Goal: Information Seeking & Learning: Learn about a topic

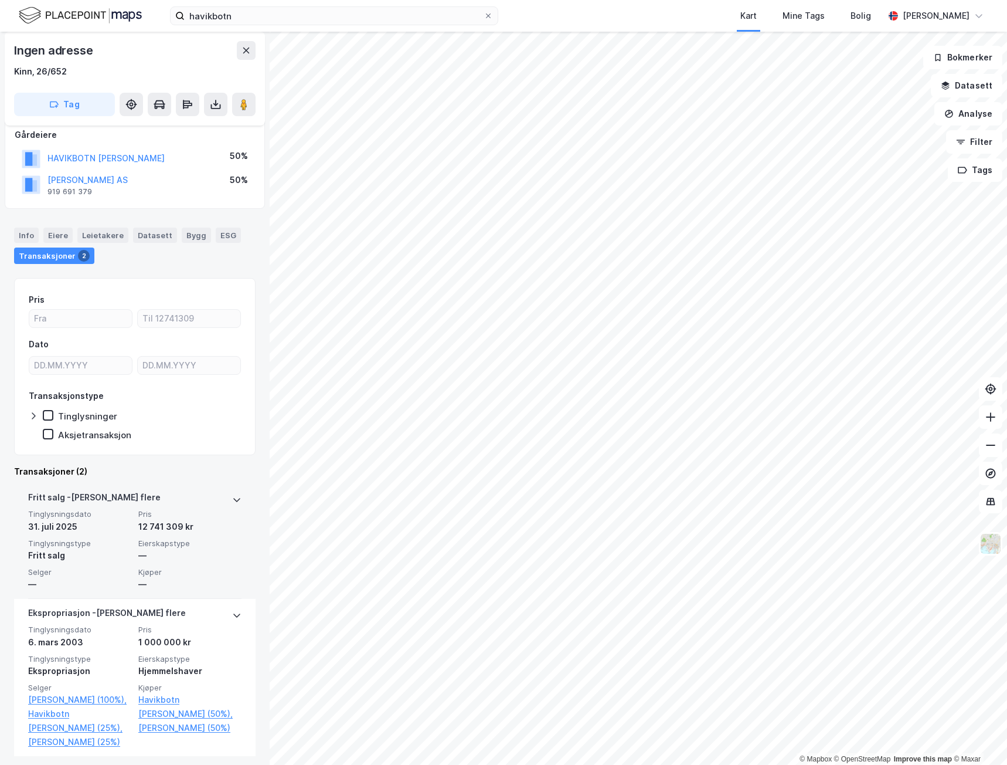
scroll to position [98, 0]
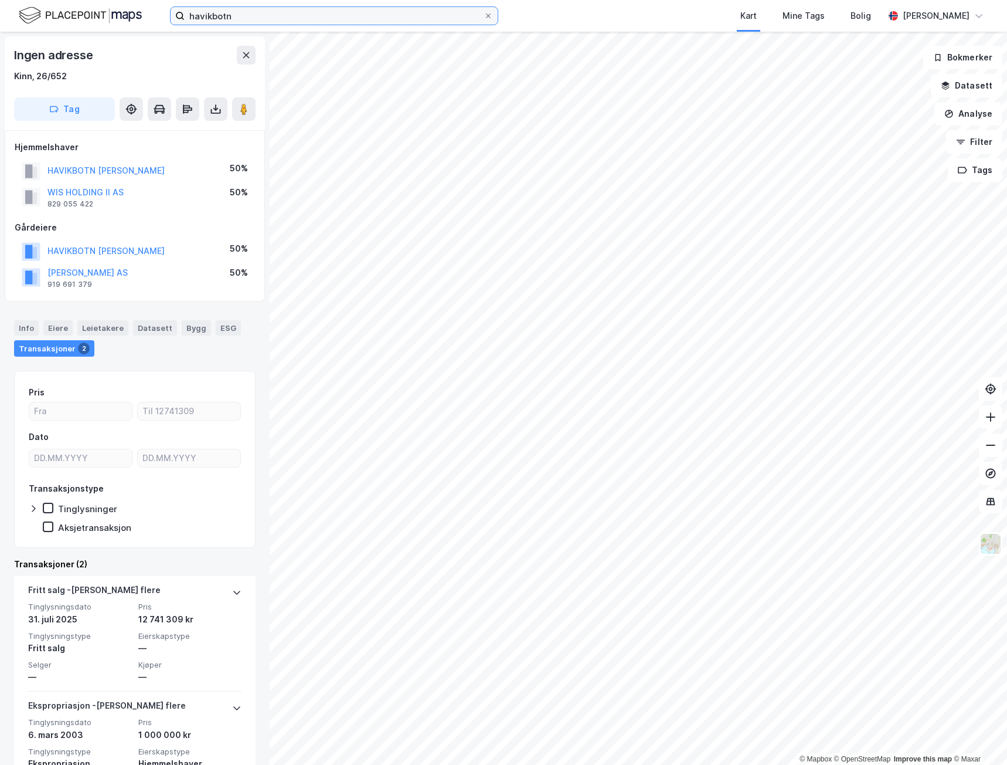
click at [253, 10] on input "havikbotn" at bounding box center [334, 16] width 299 height 18
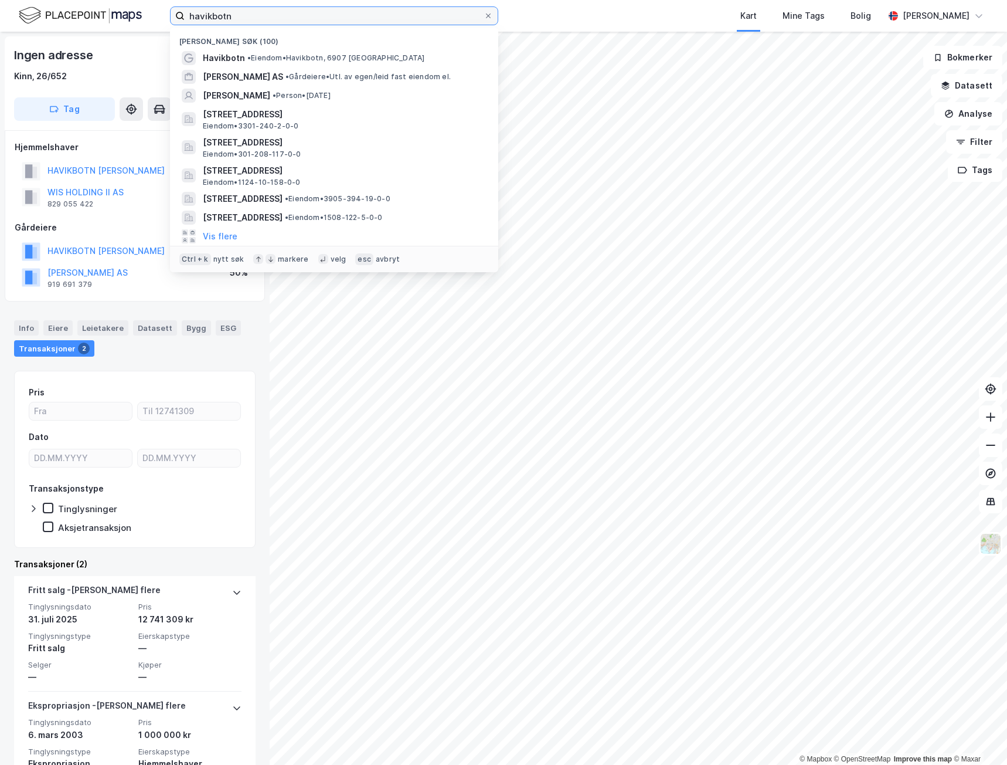
drag, startPoint x: 262, startPoint y: 12, endPoint x: 28, endPoint y: 18, distance: 233.5
click at [28, 18] on div "havikbotn Nylige søk (100) [PERSON_NAME], 6907 [PERSON_NAME] FABRIKKER AS • Går…" at bounding box center [503, 16] width 1007 height 32
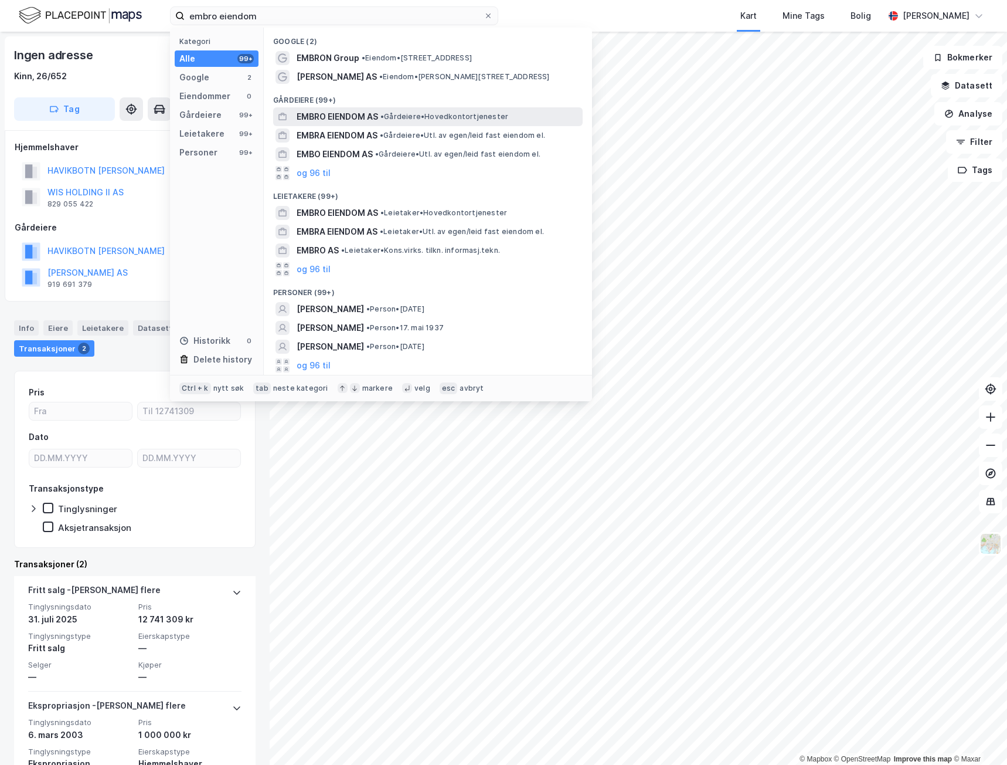
click at [407, 112] on span "• Gårdeiere • Hovedkontortjenester" at bounding box center [445, 116] width 128 height 9
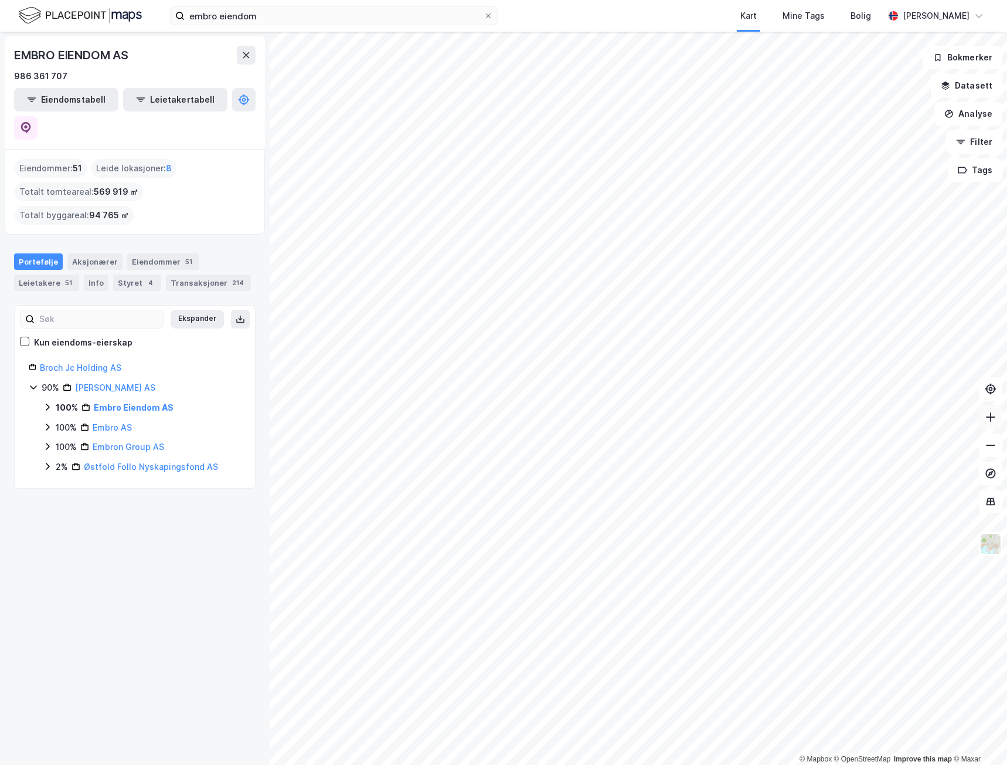
click at [998, 422] on button at bounding box center [990, 416] width 23 height 23
click at [990, 413] on icon at bounding box center [991, 417] width 12 height 12
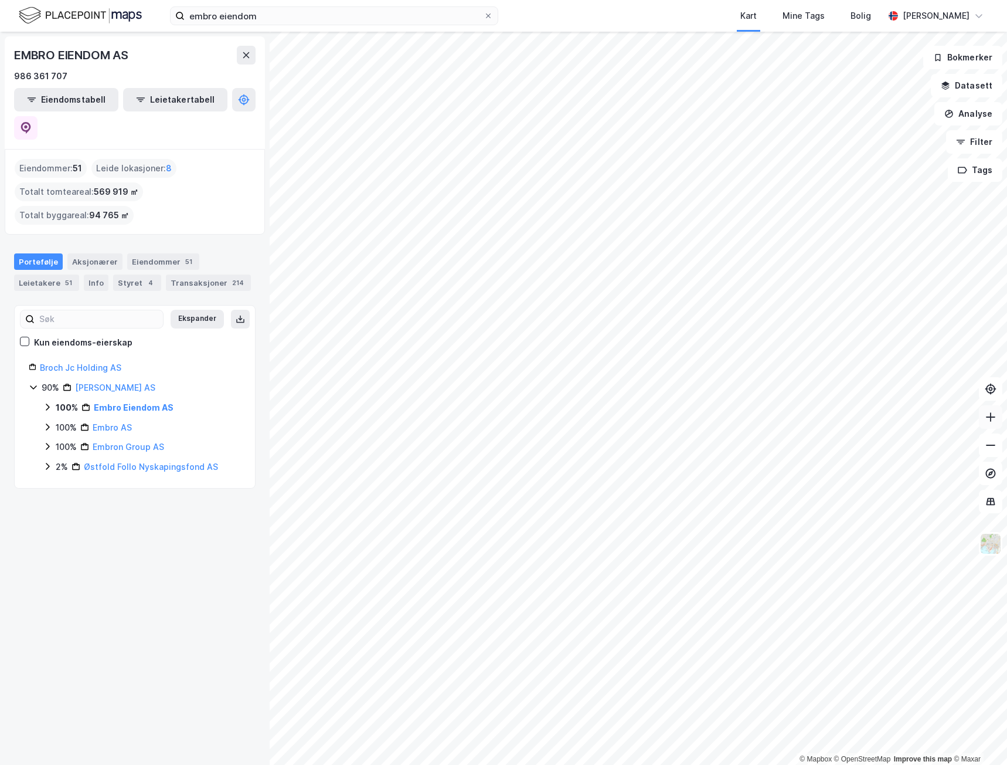
click at [990, 413] on icon at bounding box center [991, 417] width 12 height 12
click at [993, 417] on icon at bounding box center [990, 416] width 9 height 1
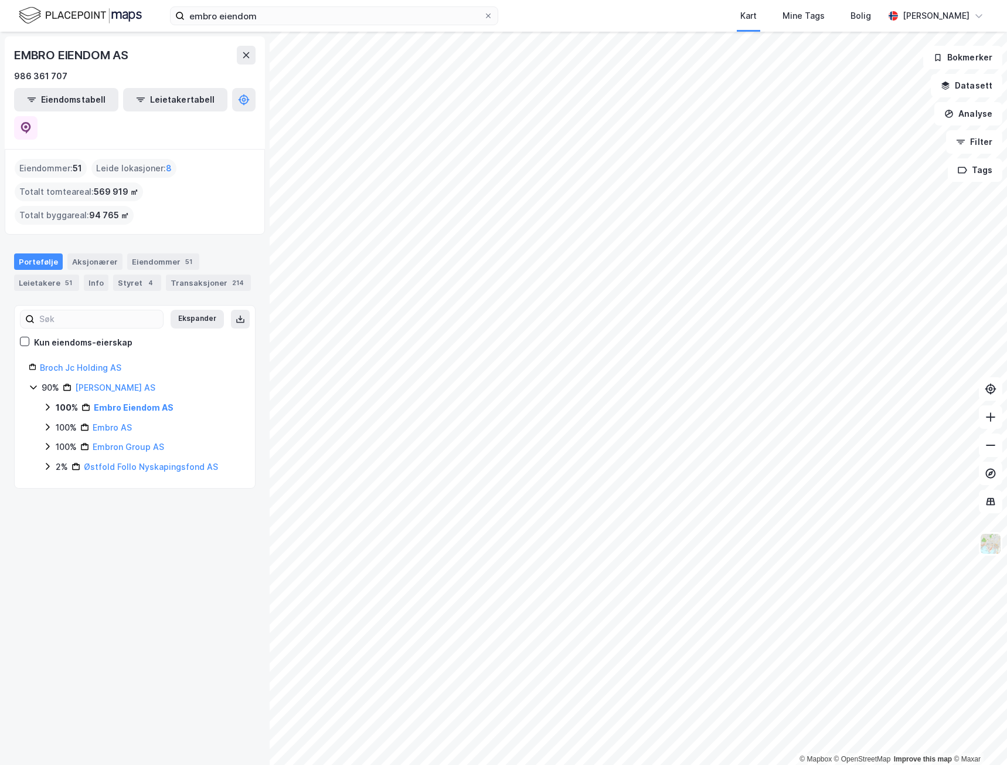
click at [47, 402] on icon at bounding box center [47, 406] width 9 height 9
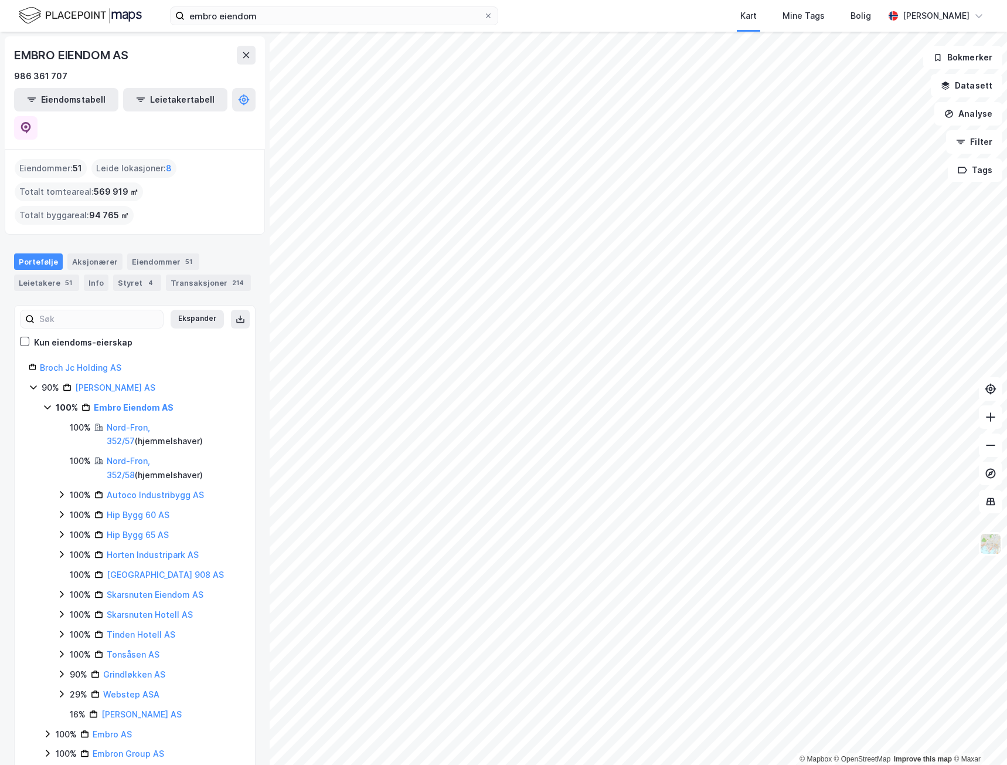
scroll to position [16, 0]
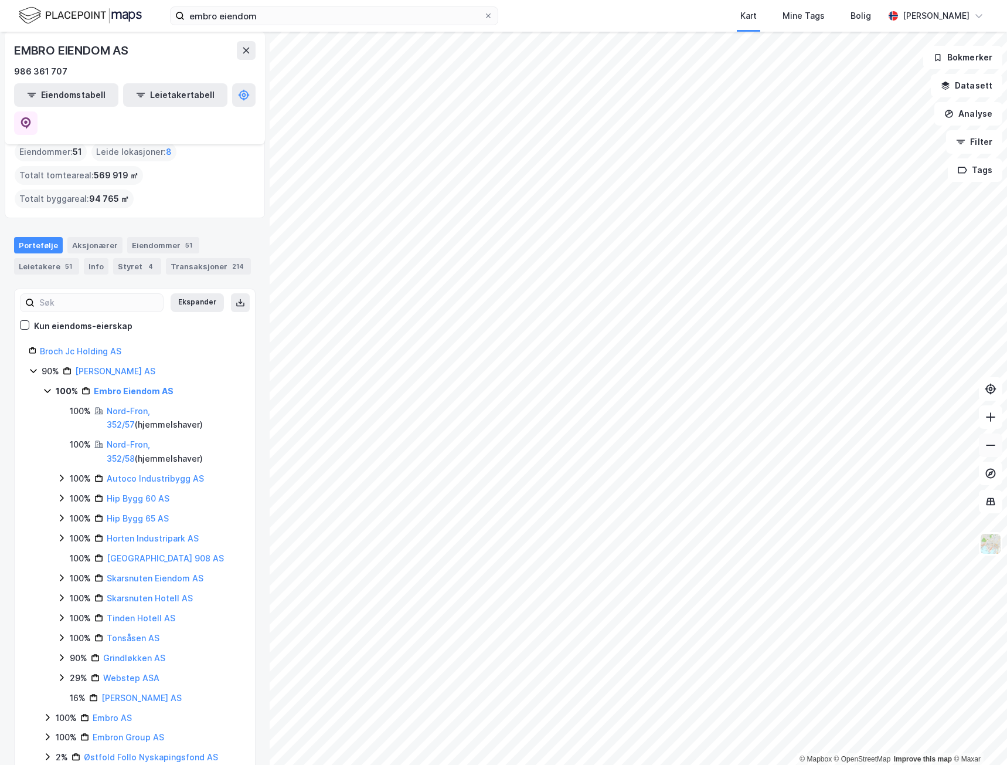
click at [1002, 452] on button at bounding box center [990, 444] width 23 height 23
click at [993, 446] on icon at bounding box center [991, 445] width 12 height 12
click at [186, 258] on div "Transaksjoner 214" at bounding box center [208, 266] width 85 height 16
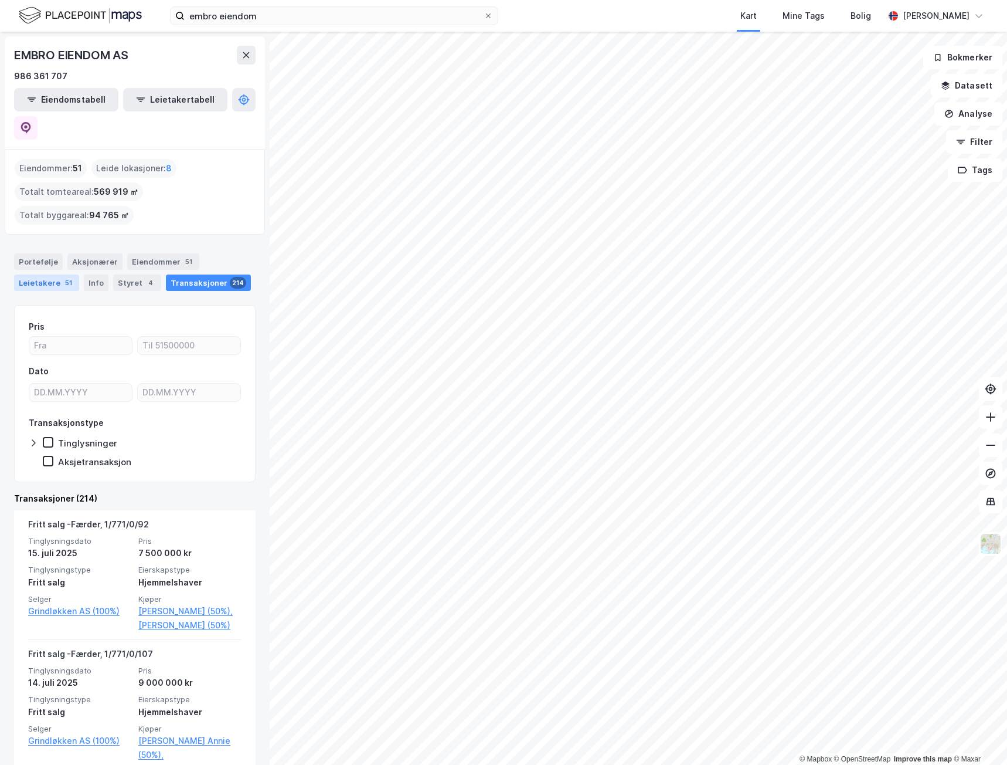
click at [44, 274] on div "Leietakere 51" at bounding box center [46, 282] width 65 height 16
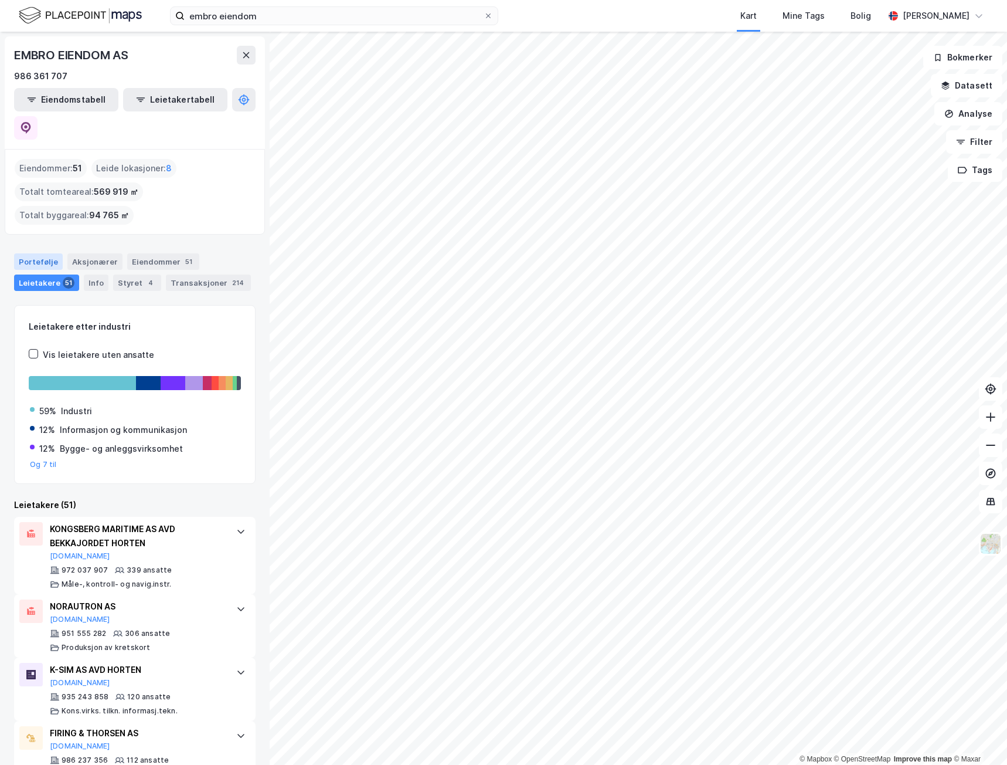
click at [50, 253] on div "Portefølje" at bounding box center [38, 261] width 49 height 16
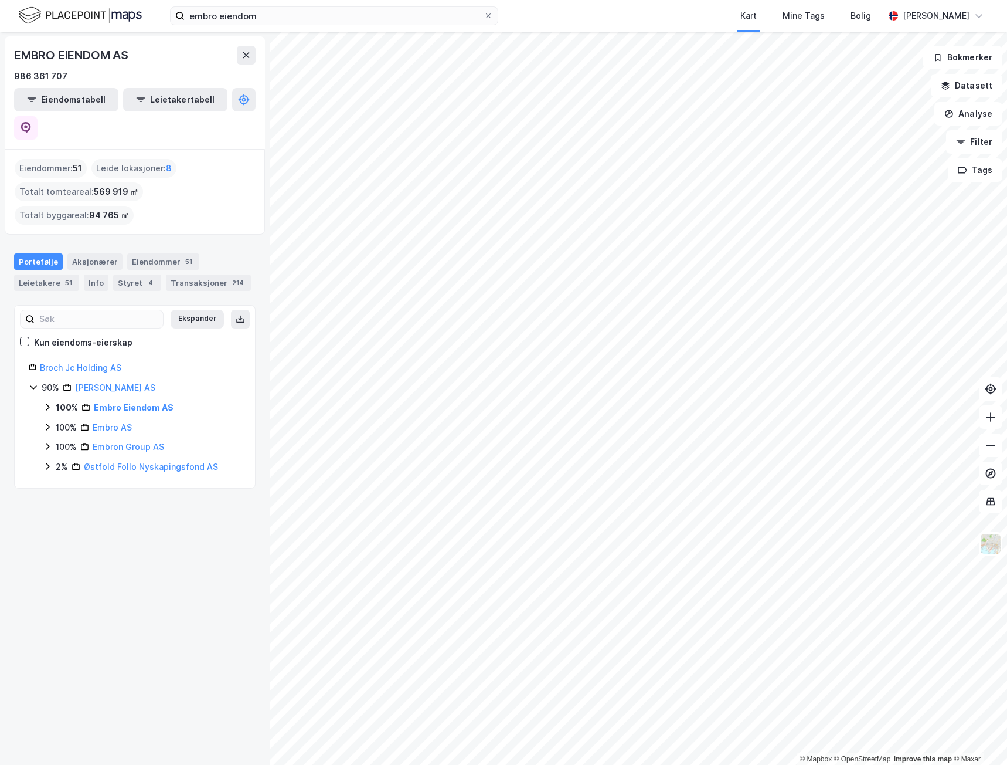
click at [46, 402] on icon at bounding box center [47, 406] width 9 height 9
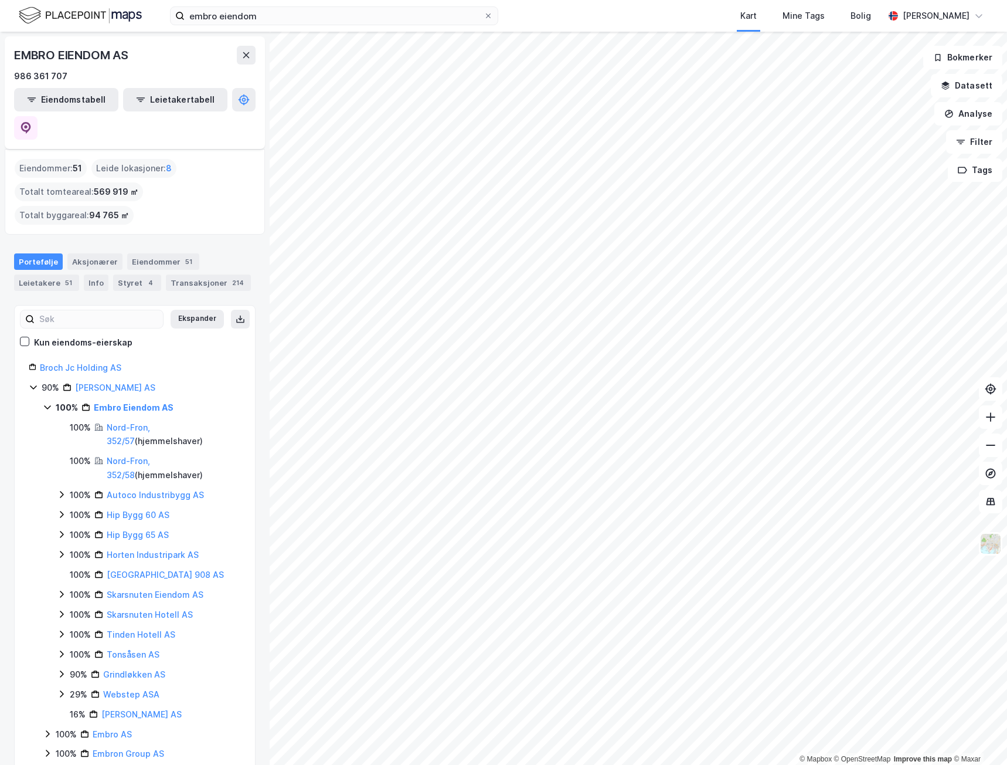
scroll to position [16, 0]
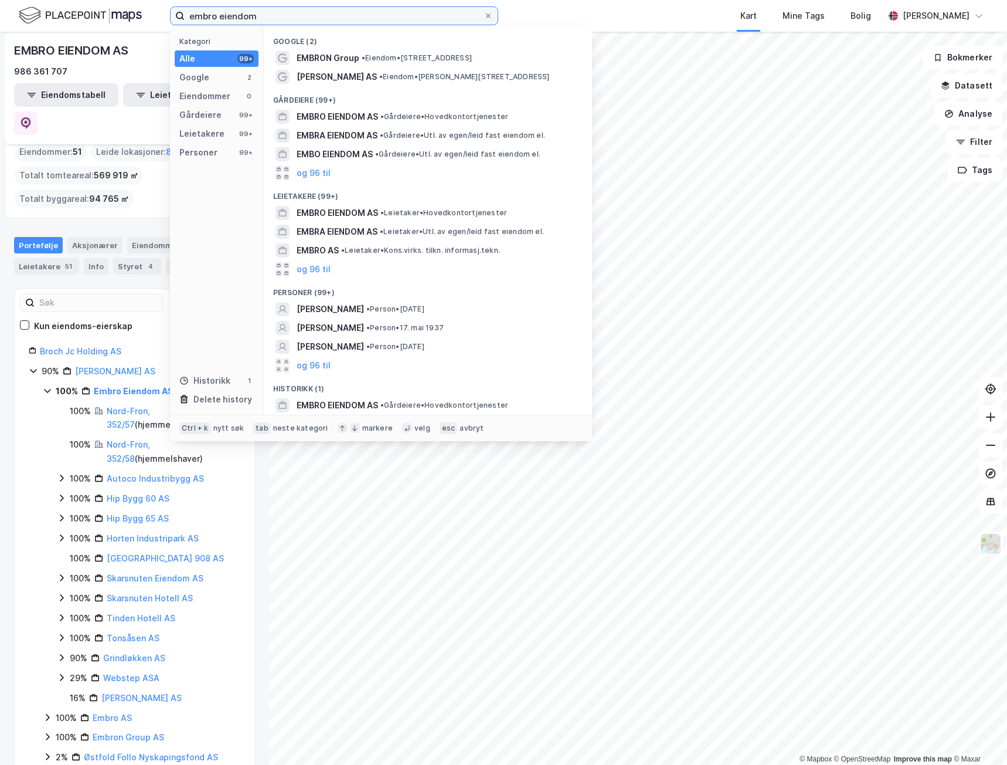
click at [266, 13] on input "embro eiendom" at bounding box center [334, 16] width 299 height 18
drag, startPoint x: 107, startPoint y: 11, endPoint x: 50, endPoint y: 3, distance: 58.0
click at [55, 6] on div "embro eiendom Kategori Alle 99+ Google 2 Eiendommer 0 Gårdeiere 99+ Leietakere …" at bounding box center [503, 16] width 1007 height 32
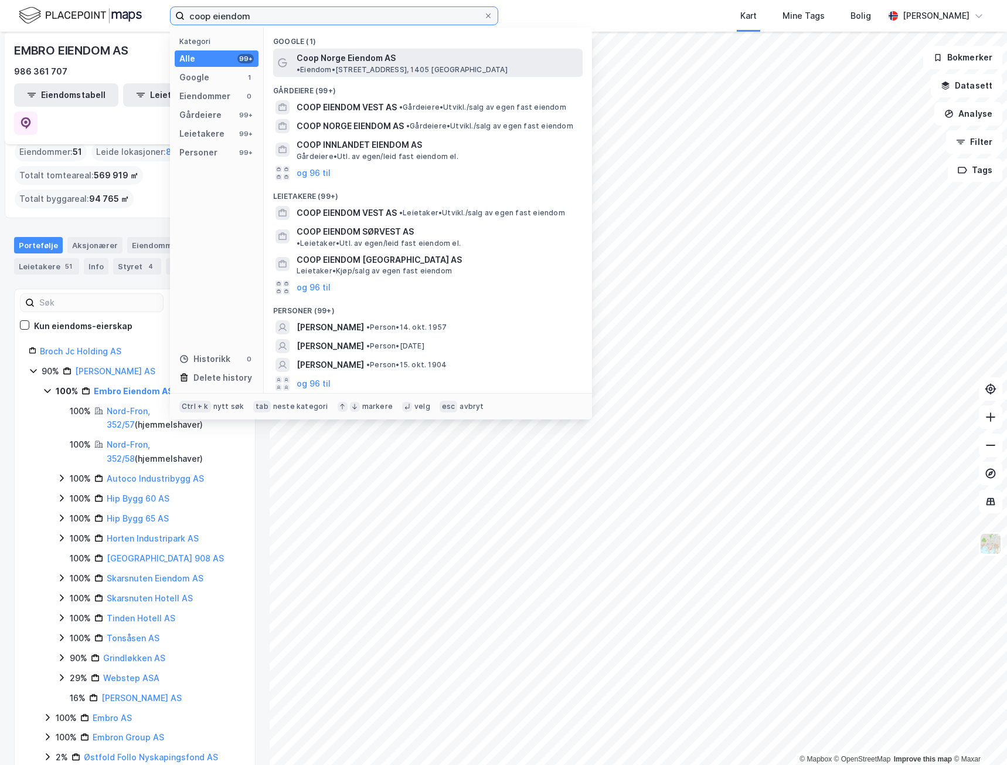
type input "coop eiendom"
click at [369, 56] on span "Coop Norge Eiendom AS" at bounding box center [346, 58] width 99 height 14
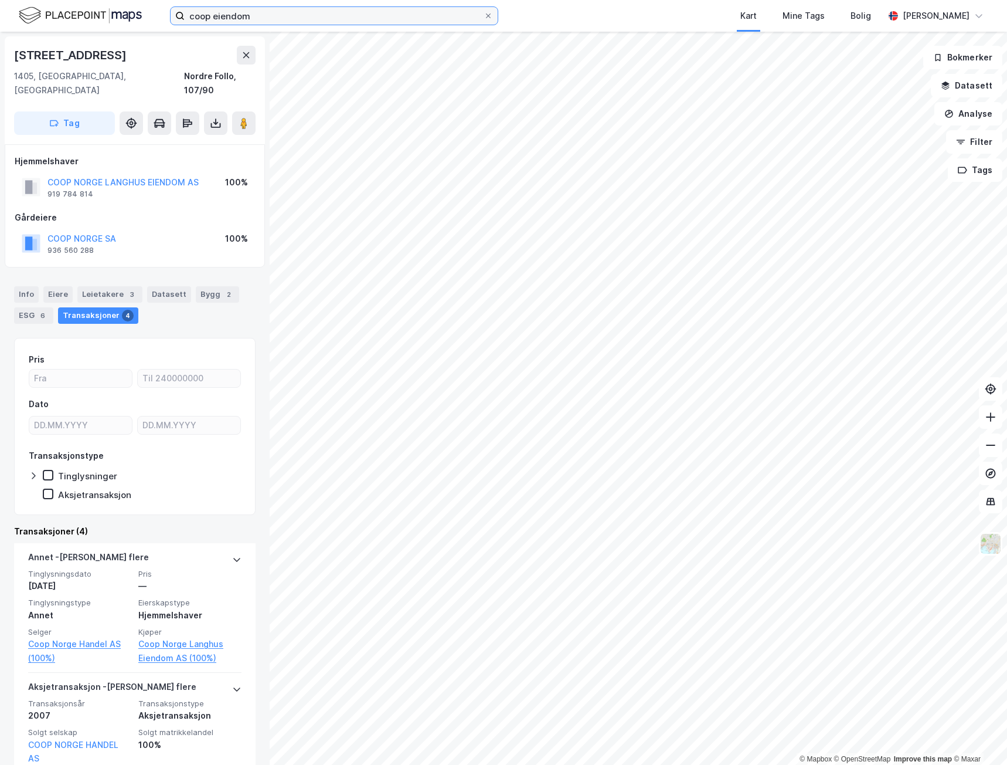
click at [262, 19] on input "coop eiendom" at bounding box center [334, 16] width 299 height 18
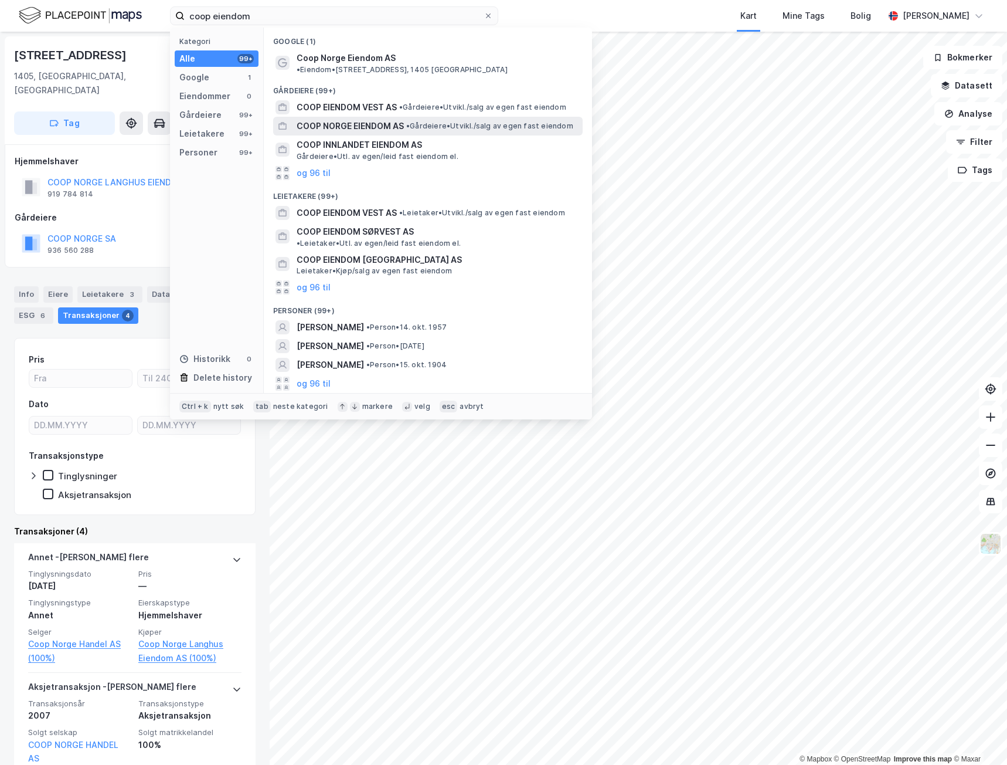
click at [361, 119] on span "COOP NORGE EIENDOM AS" at bounding box center [350, 126] width 107 height 14
